Goal: Task Accomplishment & Management: Complete application form

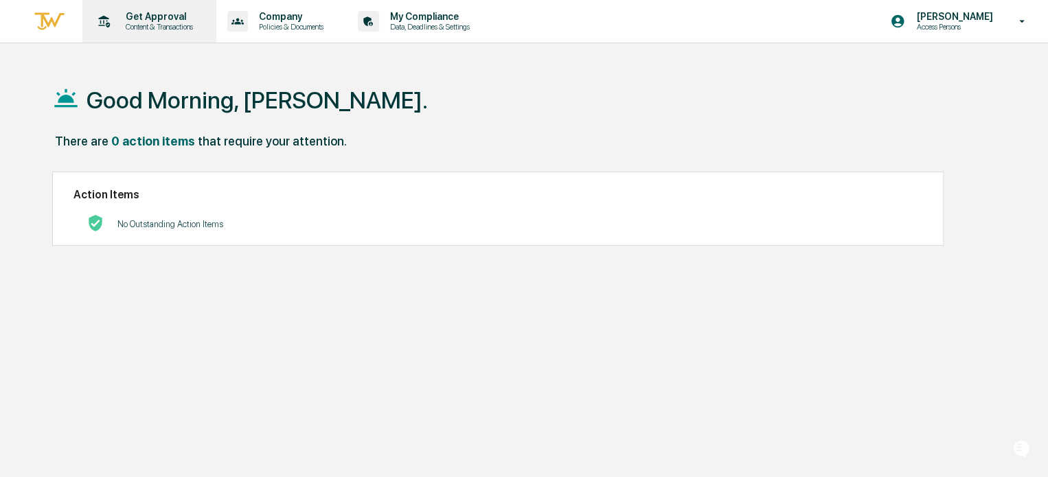
click at [128, 32] on div "Get Approval Content & Transactions" at bounding box center [148, 21] width 120 height 43
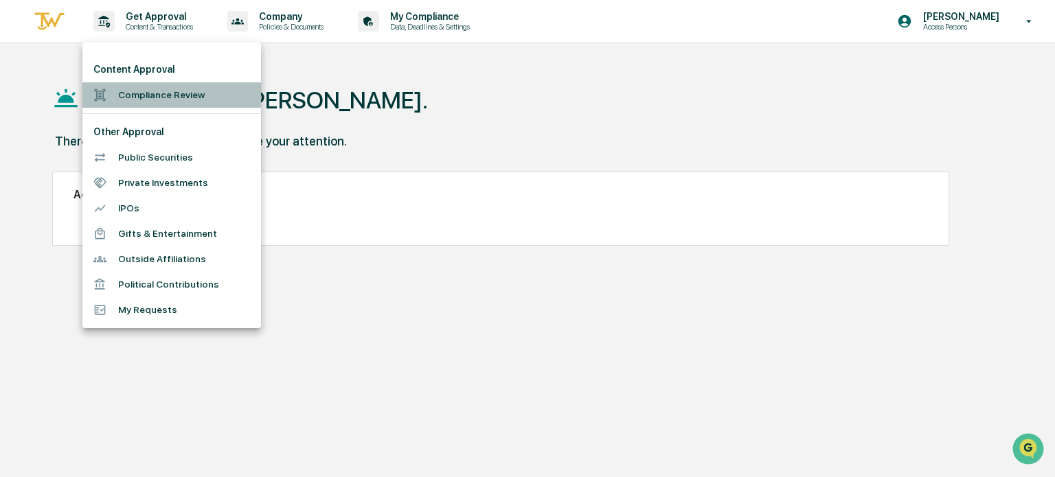
click at [117, 106] on li "Compliance Review" at bounding box center [171, 94] width 179 height 25
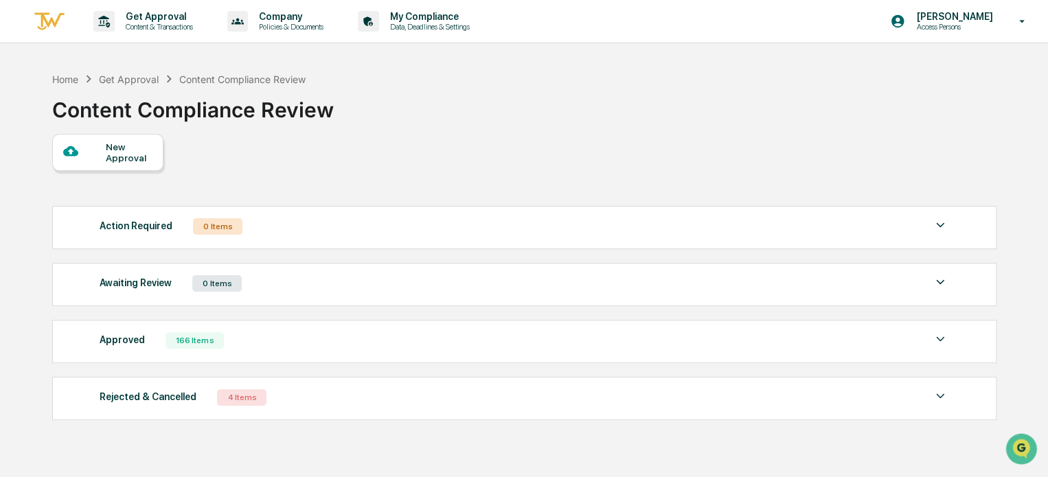
click at [131, 155] on div "New Approval" at bounding box center [129, 152] width 46 height 22
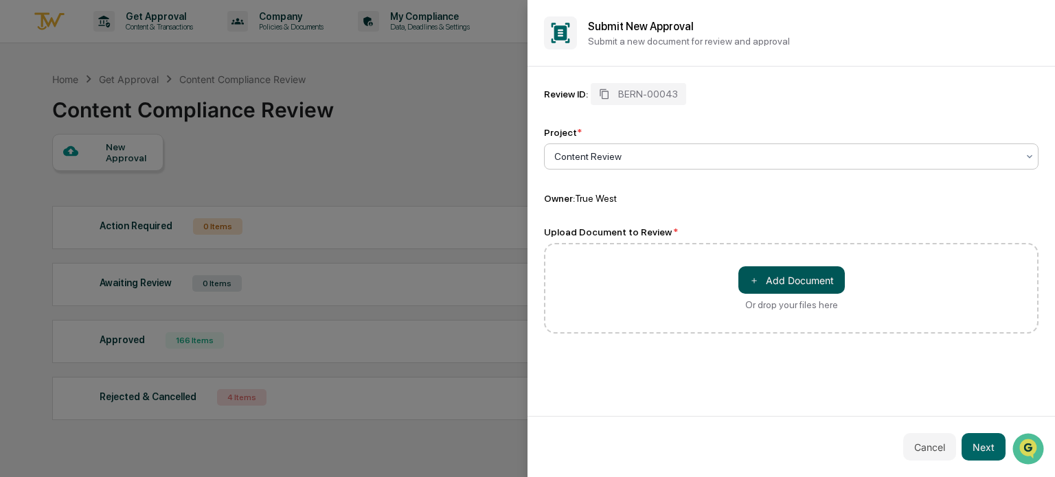
click at [765, 285] on button "＋ Add Document" at bounding box center [791, 280] width 106 height 27
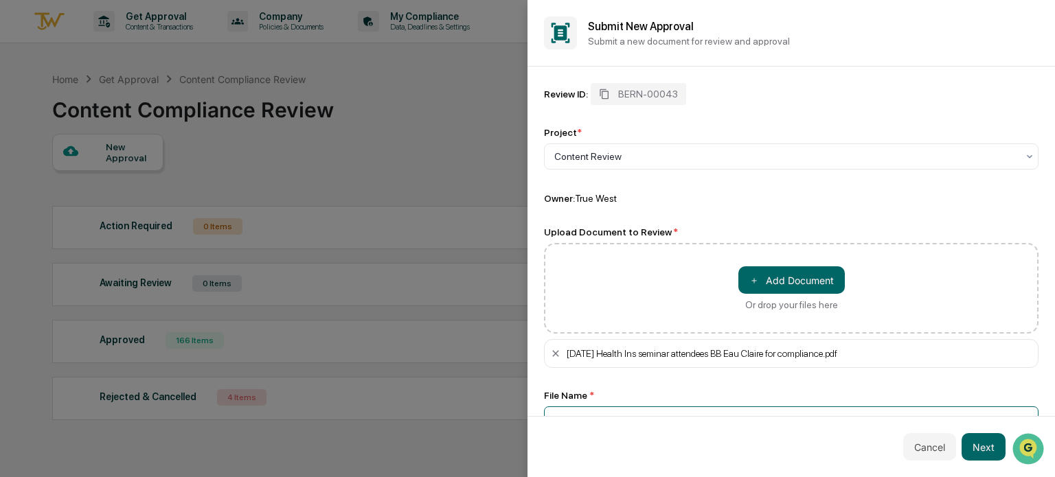
click at [591, 412] on input "**********" at bounding box center [791, 419] width 495 height 25
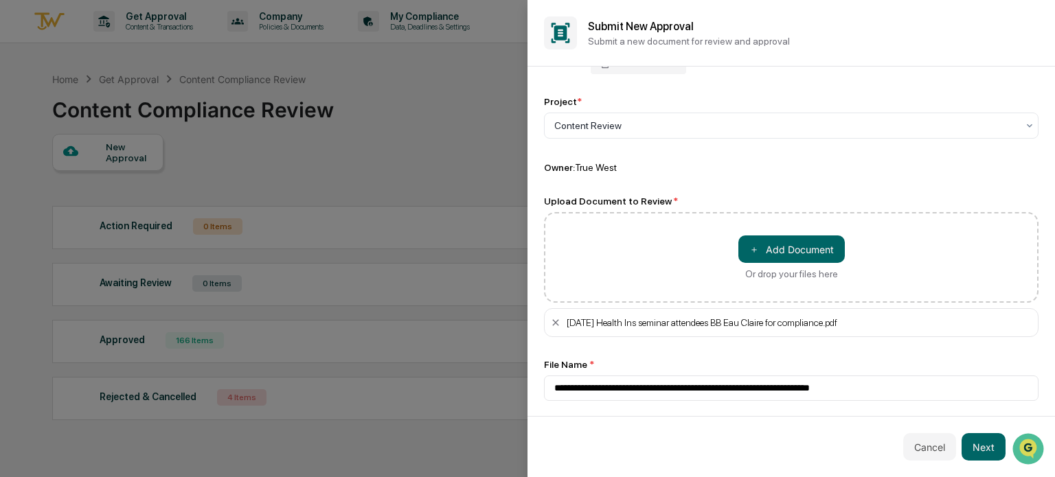
scroll to position [35, 0]
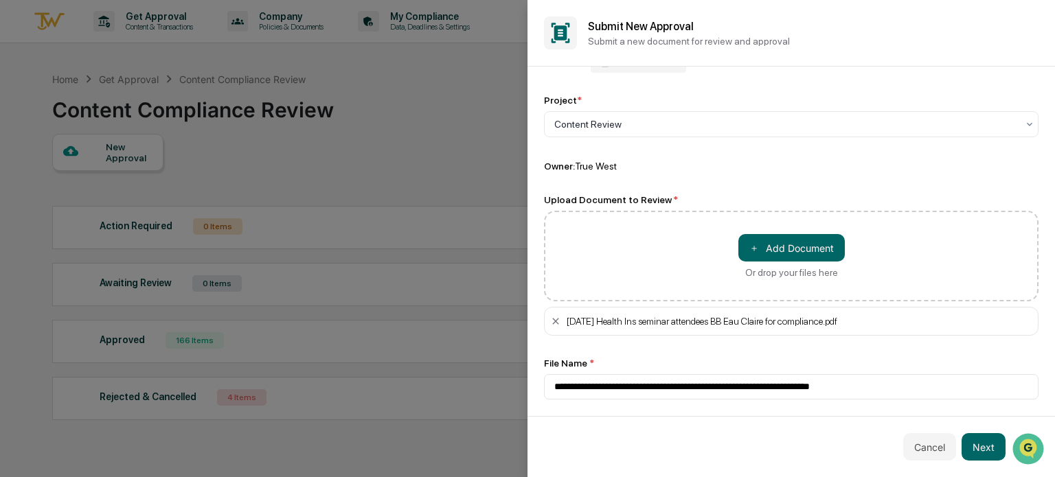
click at [905, 316] on div "[DATE] Health Ins seminar attendees BB Eau Claire for compliance.pdf" at bounding box center [800, 321] width 466 height 11
click at [904, 316] on div "[DATE] Health Ins seminar attendees BB Eau Claire for compliance.pdf" at bounding box center [800, 321] width 466 height 11
click at [901, 383] on input "**********" at bounding box center [791, 386] width 495 height 25
type input "**********"
click at [982, 447] on button "Next" at bounding box center [984, 446] width 44 height 27
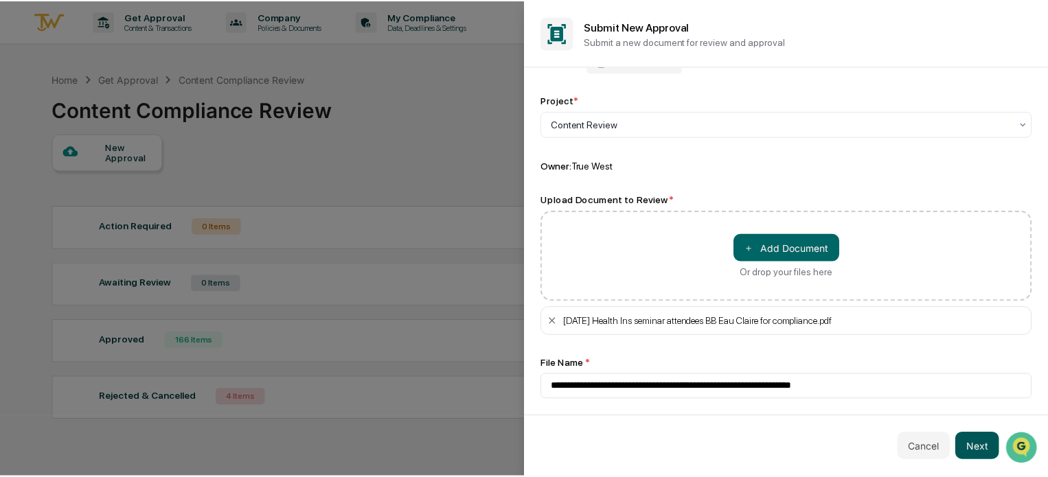
scroll to position [0, 0]
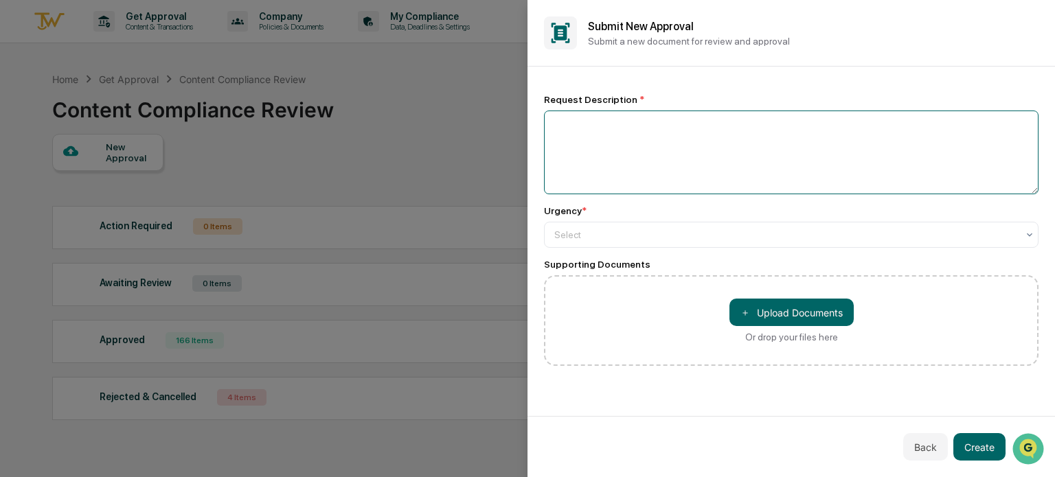
click at [577, 130] on textarea at bounding box center [791, 153] width 495 height 84
type textarea "*"
type textarea "**********"
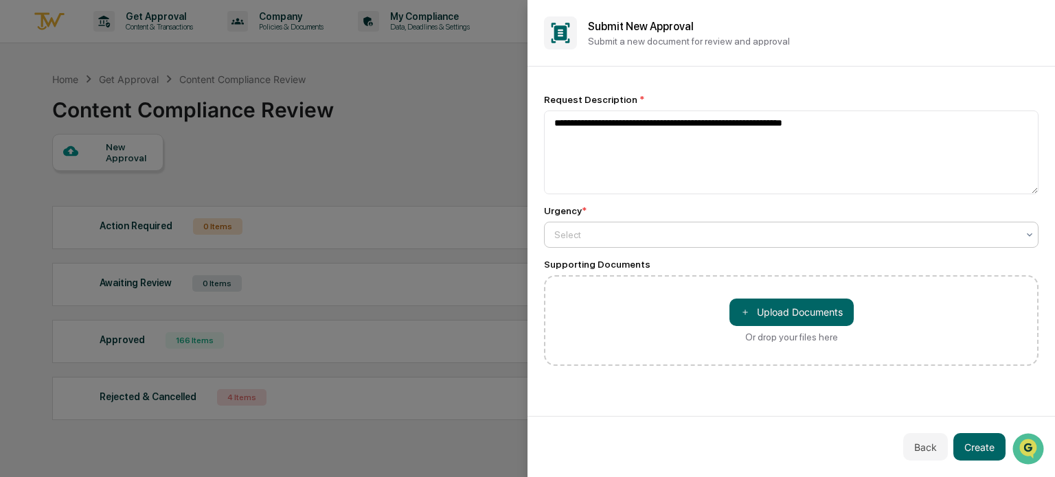
click at [589, 238] on div at bounding box center [785, 235] width 463 height 14
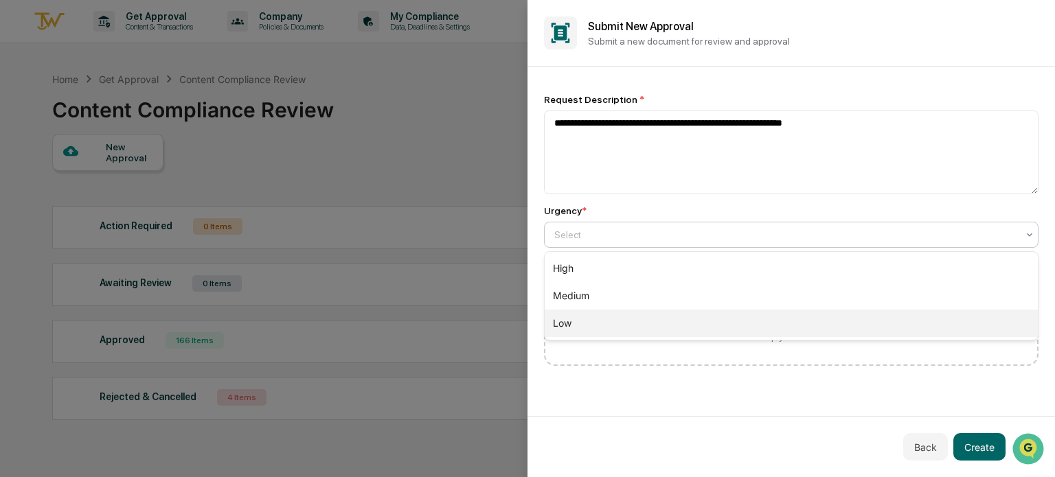
click at [578, 320] on div "Low" at bounding box center [791, 323] width 493 height 27
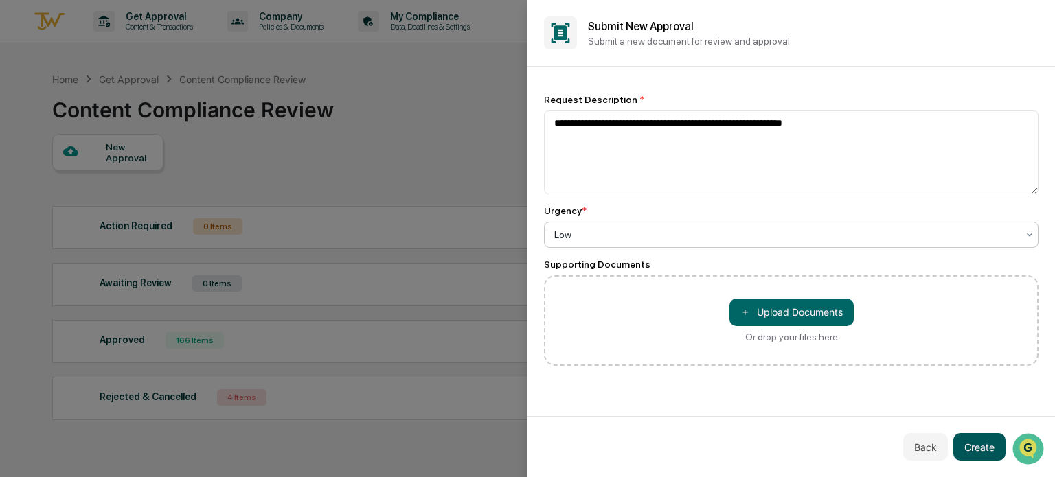
click at [972, 446] on button "Create" at bounding box center [979, 446] width 52 height 27
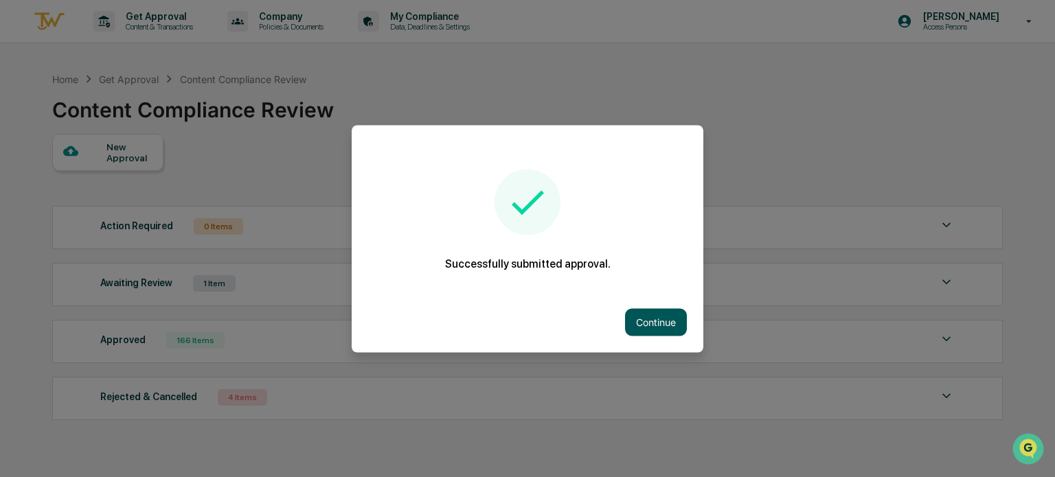
click at [654, 311] on button "Continue" at bounding box center [656, 321] width 62 height 27
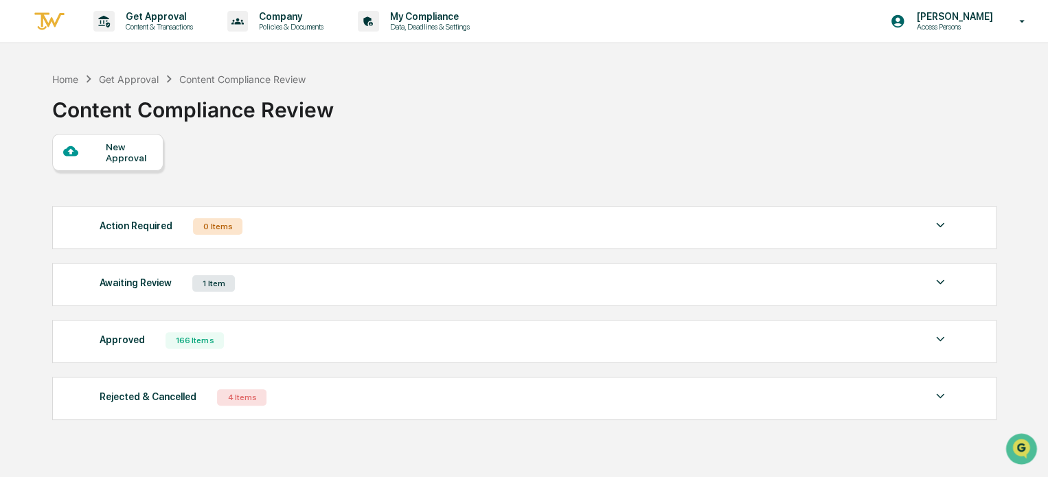
click at [102, 279] on div "Awaiting Review" at bounding box center [136, 283] width 72 height 18
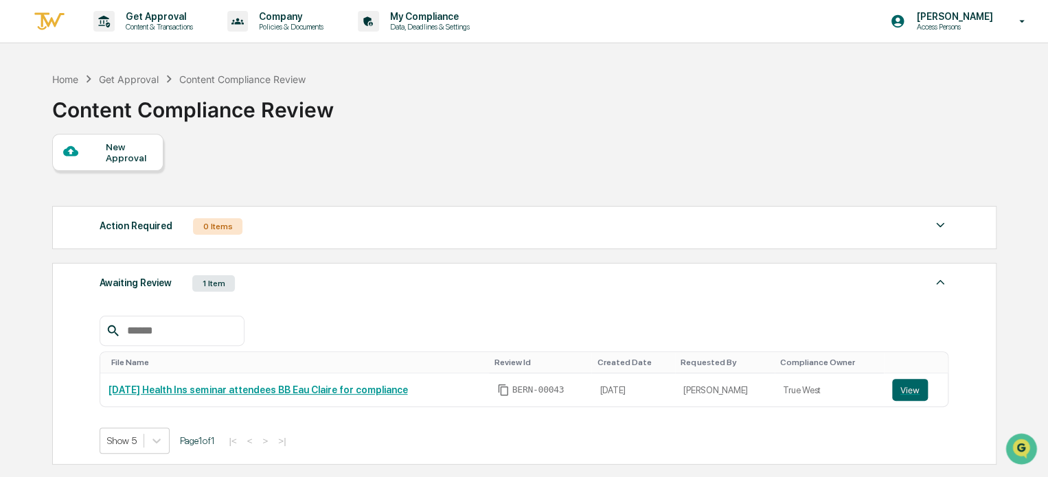
drag, startPoint x: 442, startPoint y: 400, endPoint x: 96, endPoint y: 398, distance: 345.5
click at [96, 398] on div "Awaiting Review 1 Item File Name Review Id Created Date Requested By Compliance…" at bounding box center [524, 364] width 944 height 202
click at [378, 306] on div "File Name Review Id Created Date Requested By Compliance Owner [DATE] Health In…" at bounding box center [524, 374] width 849 height 159
drag, startPoint x: 431, startPoint y: 395, endPoint x: 109, endPoint y: 387, distance: 322.2
click at [109, 387] on div "[DATE] Health Ins seminar attendees BB Eau Claire for compliance" at bounding box center [295, 390] width 372 height 11
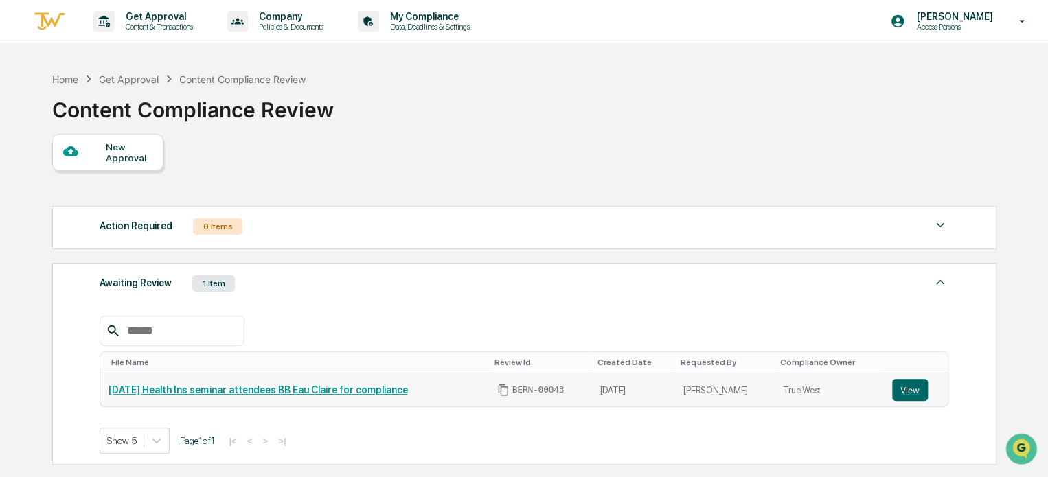
copy link "[DATE] Health Ins seminar attendees BB Eau Claire for compliance"
